Goal: Find specific page/section: Find specific page/section

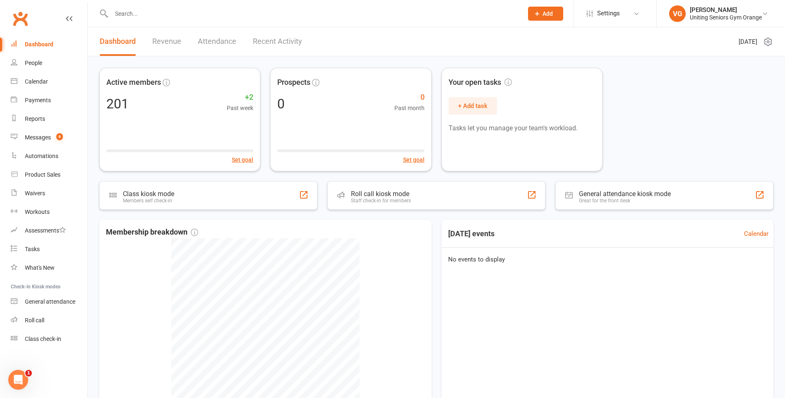
click at [134, 15] on input "text" at bounding box center [313, 14] width 409 height 12
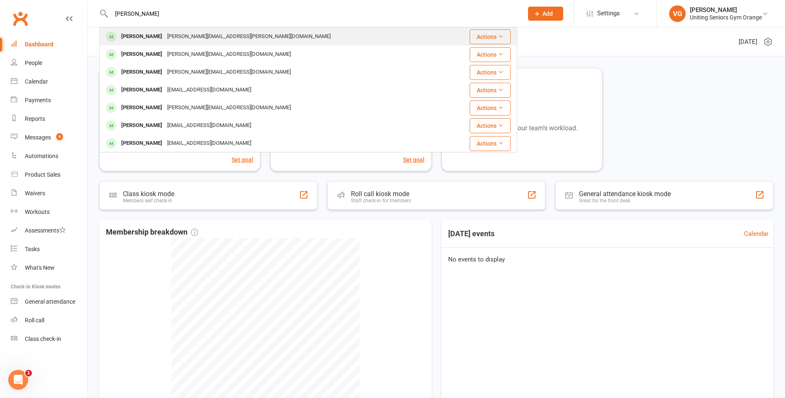
type input "[PERSON_NAME]"
click at [175, 34] on div "[PERSON_NAME][EMAIL_ADDRESS][PERSON_NAME][DOMAIN_NAME]" at bounding box center [249, 37] width 168 height 12
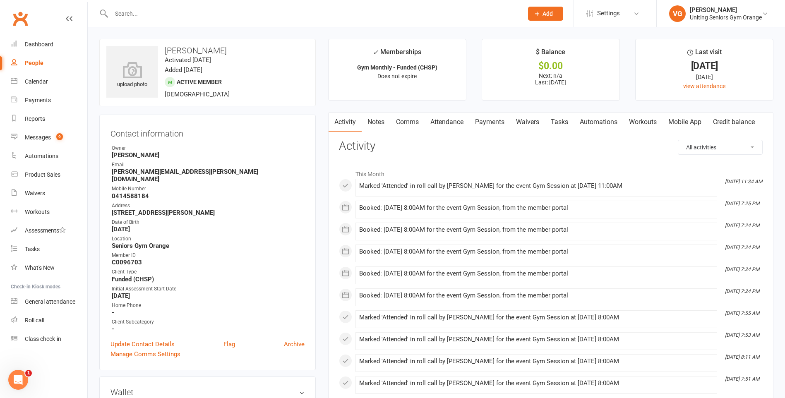
click at [126, 12] on input "text" at bounding box center [313, 14] width 409 height 12
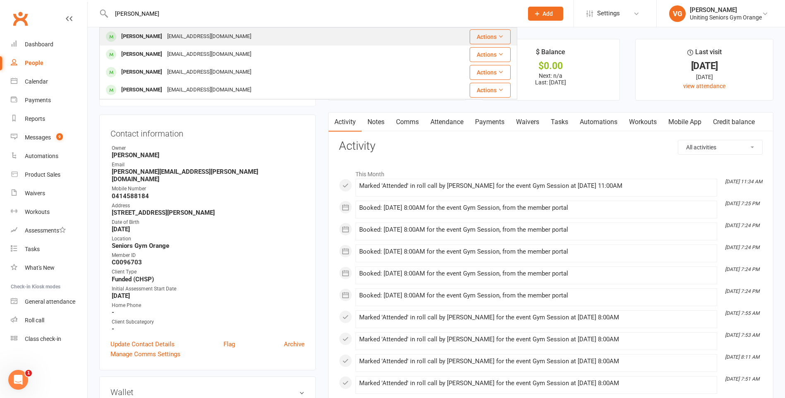
type input "[PERSON_NAME]"
click at [165, 35] on div "[EMAIL_ADDRESS][DOMAIN_NAME]" at bounding box center [209, 37] width 89 height 12
